Goal: Task Accomplishment & Management: Manage account settings

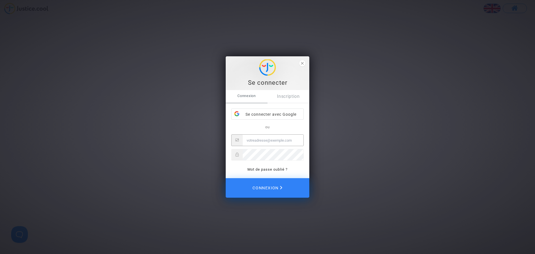
type input "katya.belchinska@skyrefund.com"
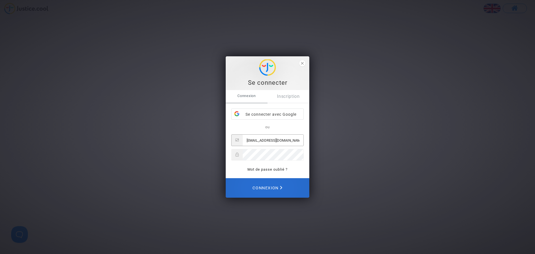
click at [280, 190] on span "Connexion" at bounding box center [267, 188] width 30 height 12
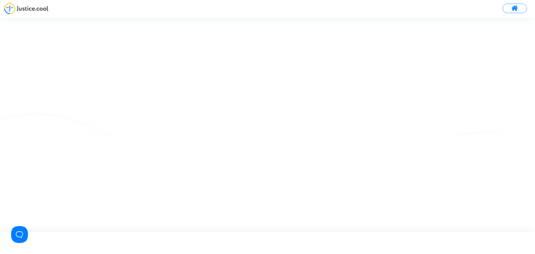
click at [509, 11] on button at bounding box center [514, 8] width 24 height 9
